Goal: Transaction & Acquisition: Download file/media

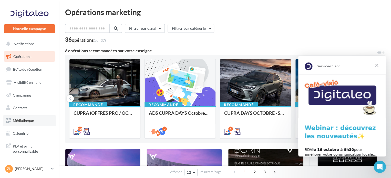
click at [28, 120] on span "Médiathèque" at bounding box center [23, 120] width 21 height 4
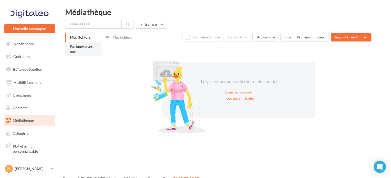
click at [78, 52] on li "Partagés avec moi" at bounding box center [83, 49] width 36 height 14
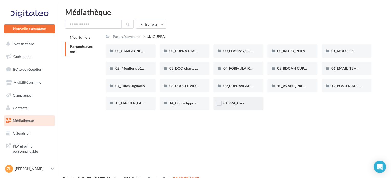
click at [232, 106] on div "CUPRA_Care" at bounding box center [238, 103] width 50 height 13
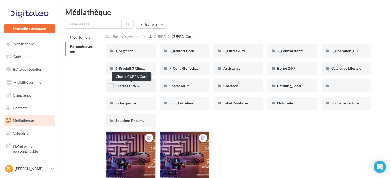
click at [136, 87] on span "Charte CUPRA Care" at bounding box center [131, 86] width 32 height 4
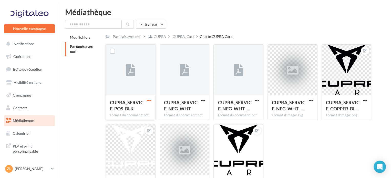
click at [149, 100] on span "button" at bounding box center [149, 100] width 4 height 4
click at [137, 109] on button "Télécharger" at bounding box center [126, 110] width 51 height 13
click at [203, 102] on span "button" at bounding box center [203, 100] width 4 height 4
click at [187, 111] on button "Télécharger" at bounding box center [180, 110] width 51 height 13
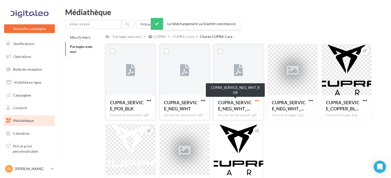
click at [259, 100] on span "button" at bounding box center [257, 100] width 4 height 4
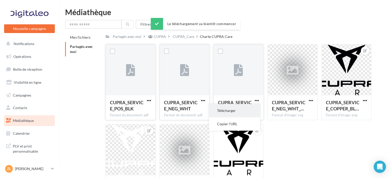
click at [244, 113] on button "Télécharger" at bounding box center [234, 110] width 51 height 13
click at [244, 113] on div "Format du document: pdf" at bounding box center [238, 115] width 41 height 5
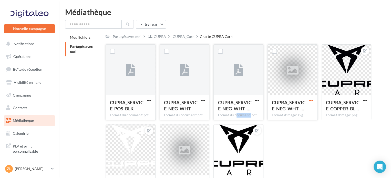
click at [312, 100] on span "button" at bounding box center [311, 100] width 4 height 4
click at [291, 109] on button "Télécharger" at bounding box center [288, 110] width 51 height 13
click at [366, 99] on span "button" at bounding box center [364, 100] width 4 height 4
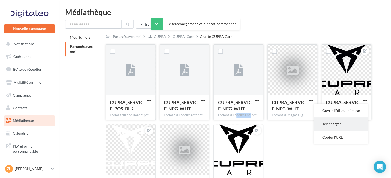
click at [335, 122] on button "Télécharger" at bounding box center [341, 123] width 54 height 13
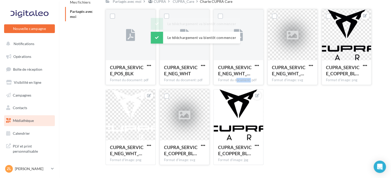
scroll to position [48, 0]
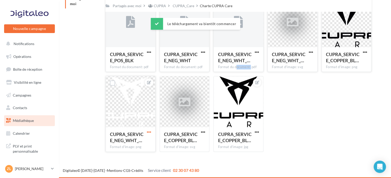
click at [148, 132] on span "button" at bounding box center [149, 132] width 4 height 4
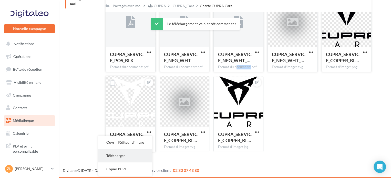
click at [138, 156] on button "Télécharger" at bounding box center [125, 155] width 54 height 13
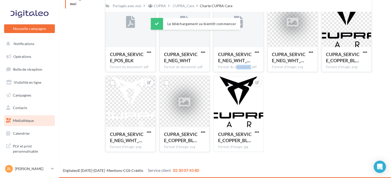
click at [200, 133] on button "button" at bounding box center [203, 132] width 6 height 5
click at [190, 146] on button "Télécharger" at bounding box center [180, 142] width 51 height 13
click at [256, 130] on div at bounding box center [257, 132] width 6 height 5
click at [259, 130] on button "button" at bounding box center [257, 132] width 6 height 5
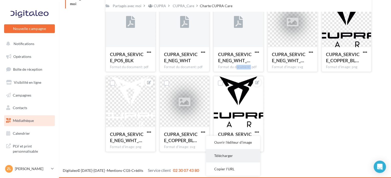
click at [234, 158] on button "Télécharger" at bounding box center [233, 155] width 54 height 13
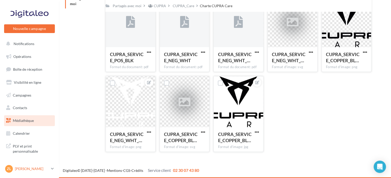
click at [12, 170] on div "Zl" at bounding box center [9, 169] width 8 height 8
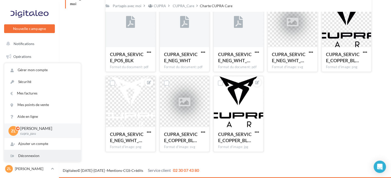
click at [29, 159] on div "Déconnexion" at bounding box center [42, 156] width 76 height 12
